Goal: Information Seeking & Learning: Learn about a topic

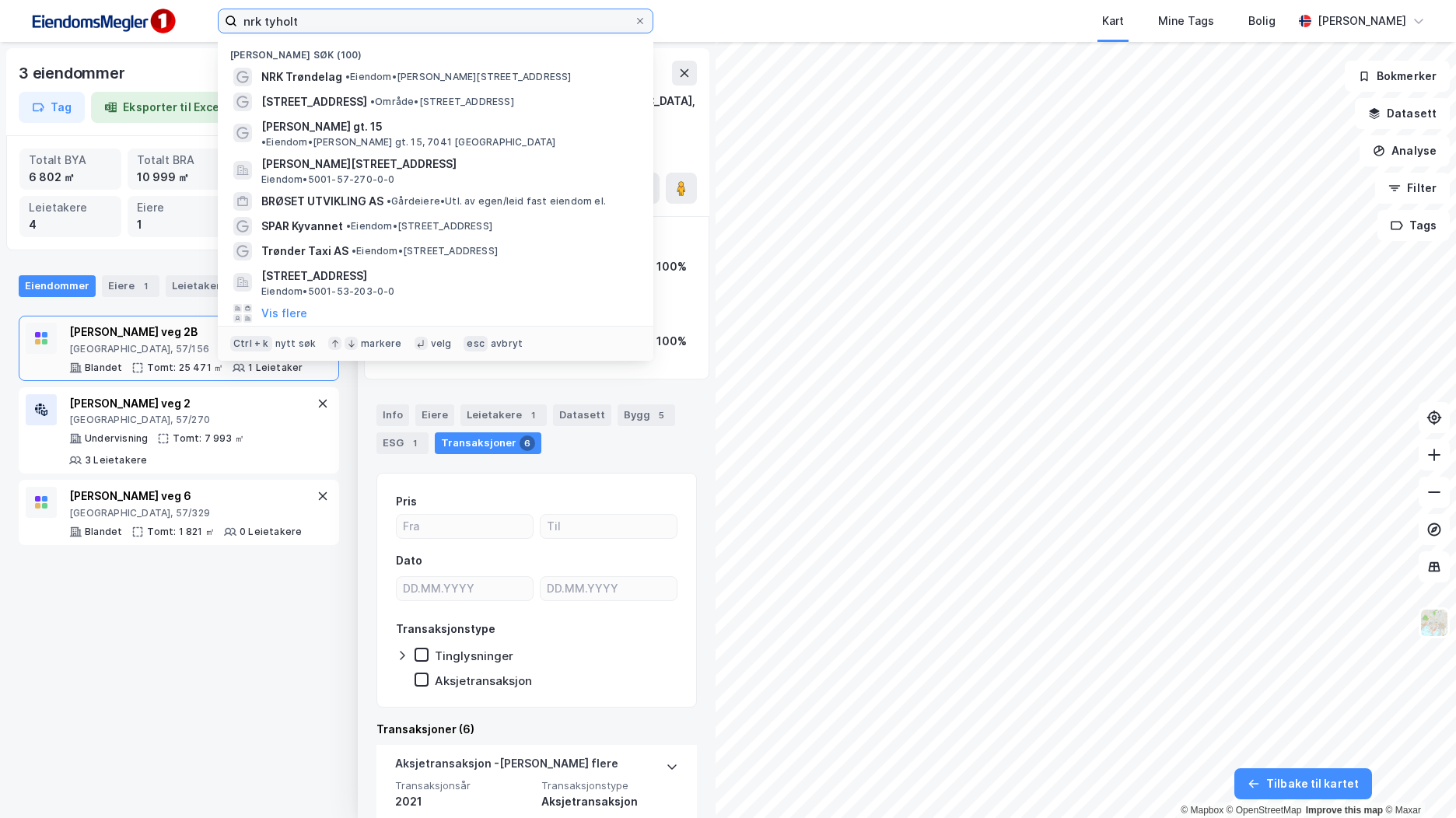
drag, startPoint x: 367, startPoint y: 14, endPoint x: 223, endPoint y: -19, distance: 147.7
click at [223, 0] on html "nrk [PERSON_NAME] søk (100) NRK Trøndelag • Eiendom • [PERSON_NAME][STREET_ADDR…" at bounding box center [728, 409] width 1456 height 818
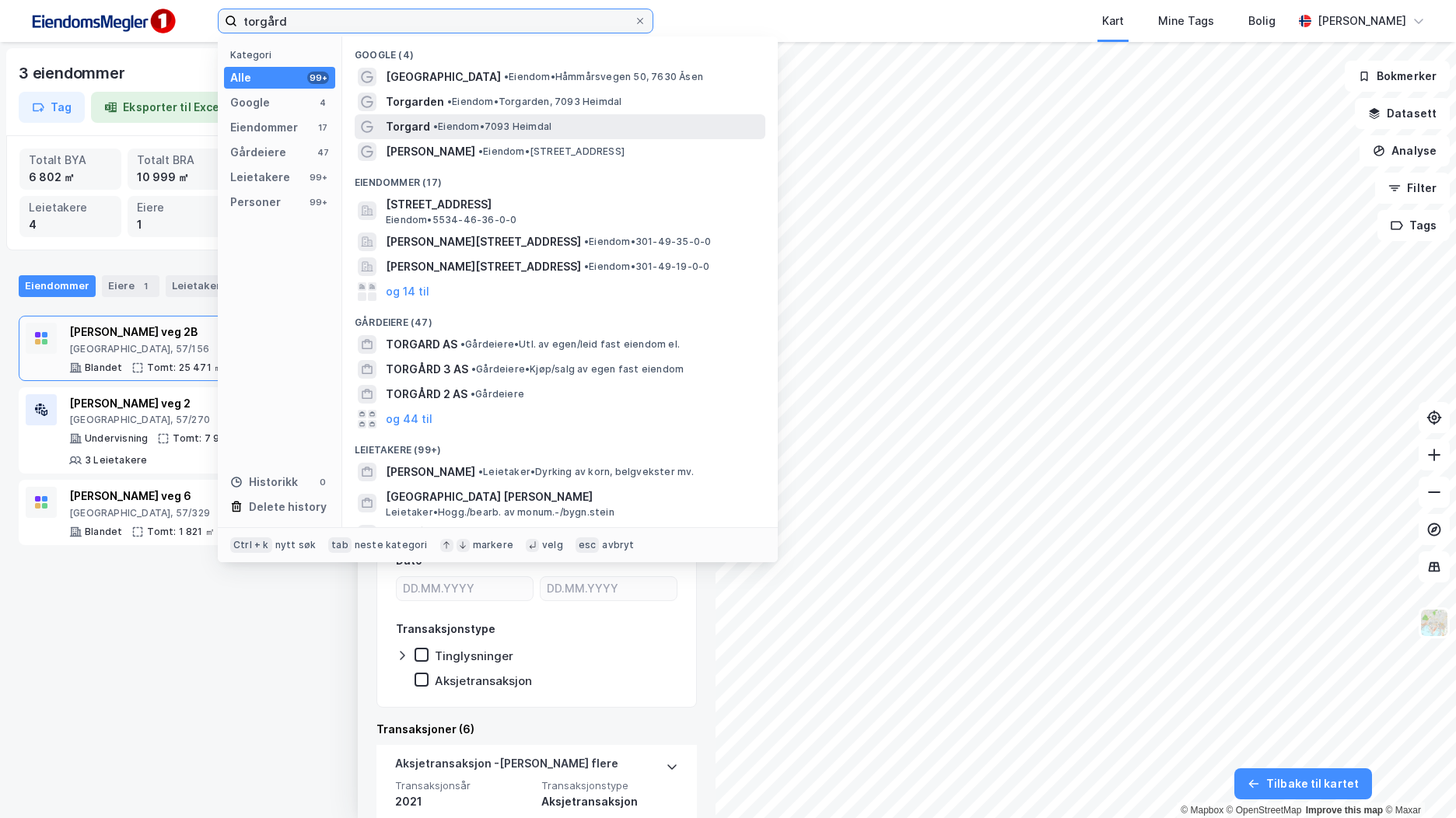
type input "torgård"
click at [503, 129] on span "• Eiendom • 7093 [GEOGRAPHIC_DATA]" at bounding box center [492, 127] width 119 height 13
